Goal: Information Seeking & Learning: Learn about a topic

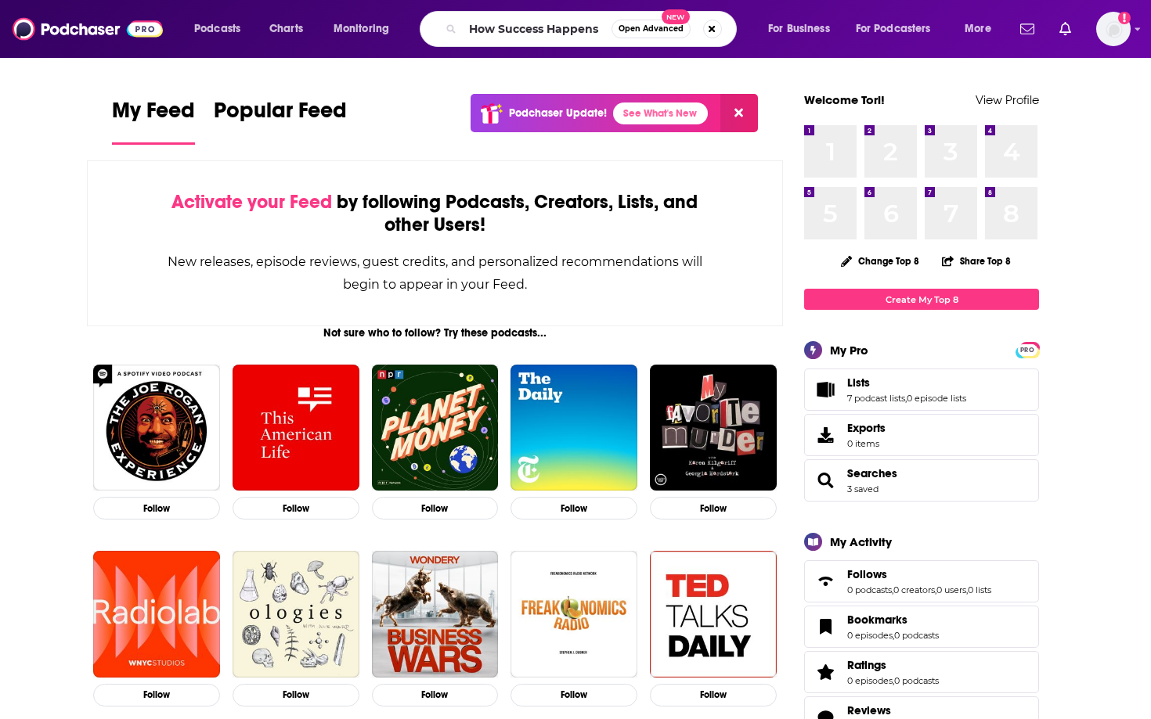
type input "How Success Happens"
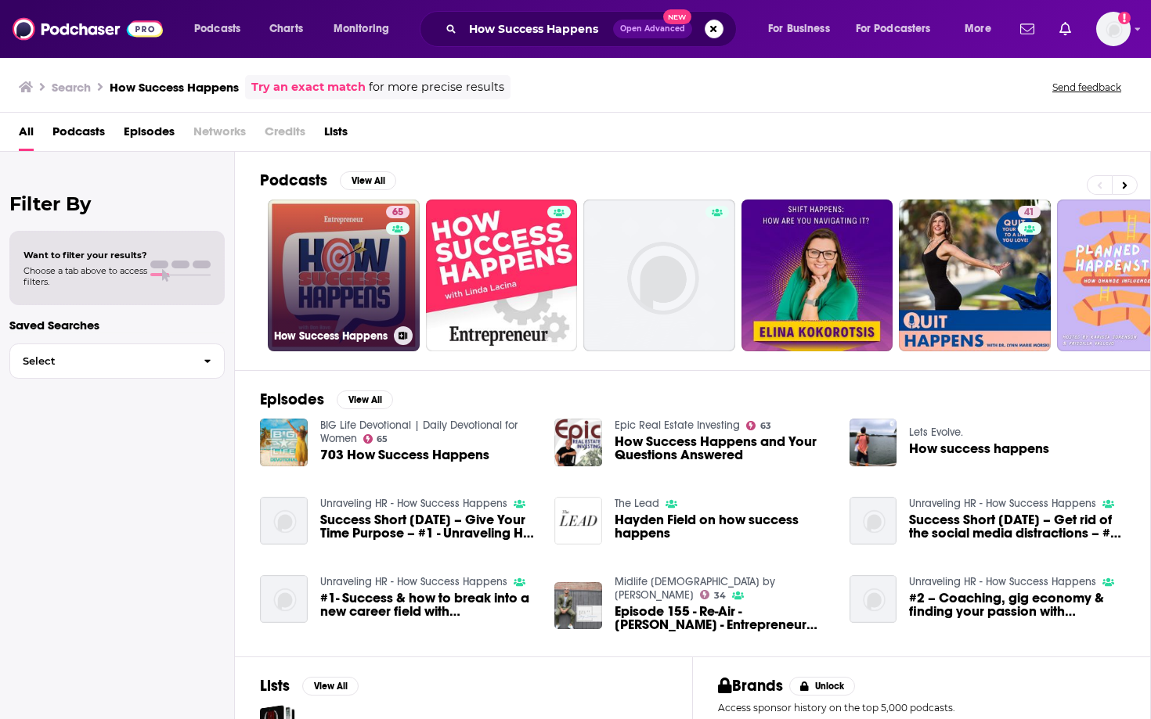
click at [365, 287] on link "65 How Success Happens" at bounding box center [344, 276] width 152 height 152
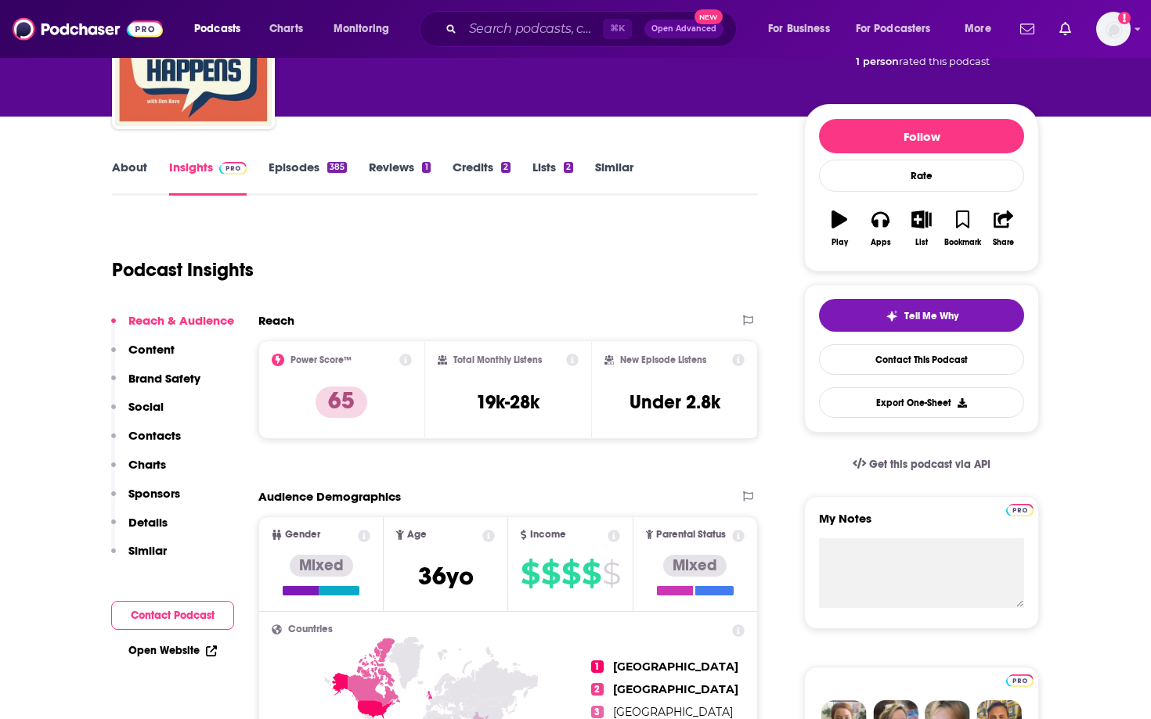
scroll to position [157, 0]
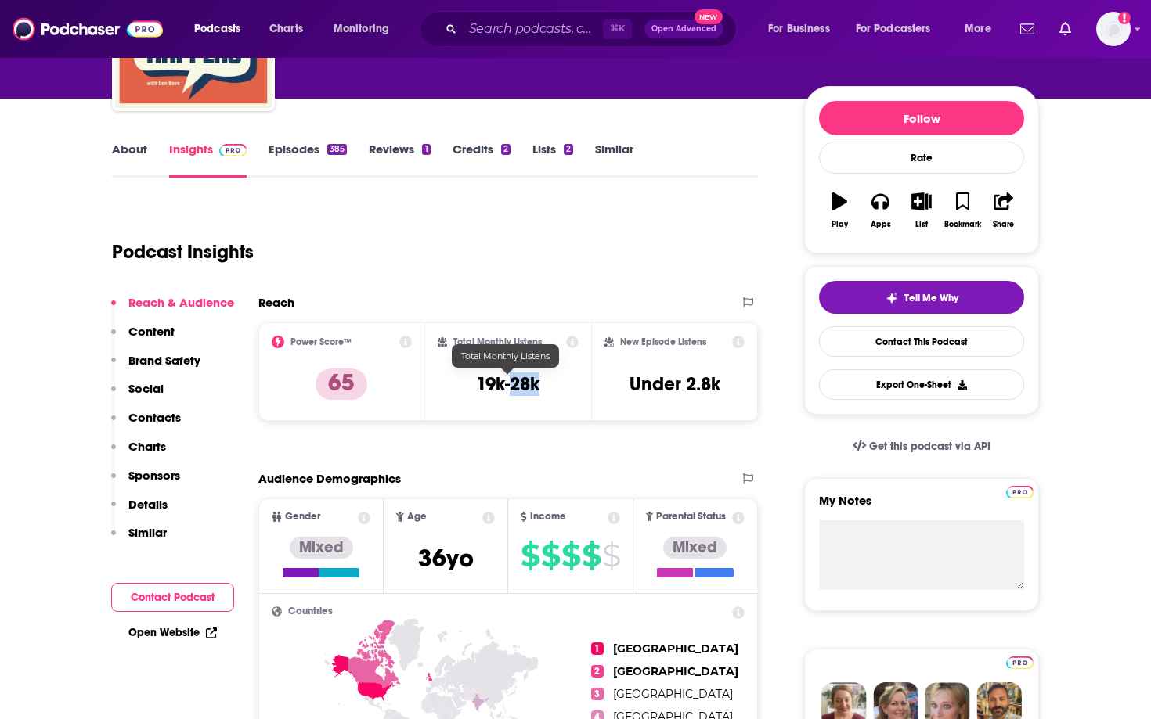
drag, startPoint x: 555, startPoint y: 388, endPoint x: 511, endPoint y: 389, distance: 43.9
click at [511, 389] on div "Total Monthly Listens 19k-28k" at bounding box center [509, 372] width 142 height 72
copy h3 "28k"
